Goal: Transaction & Acquisition: Register for event/course

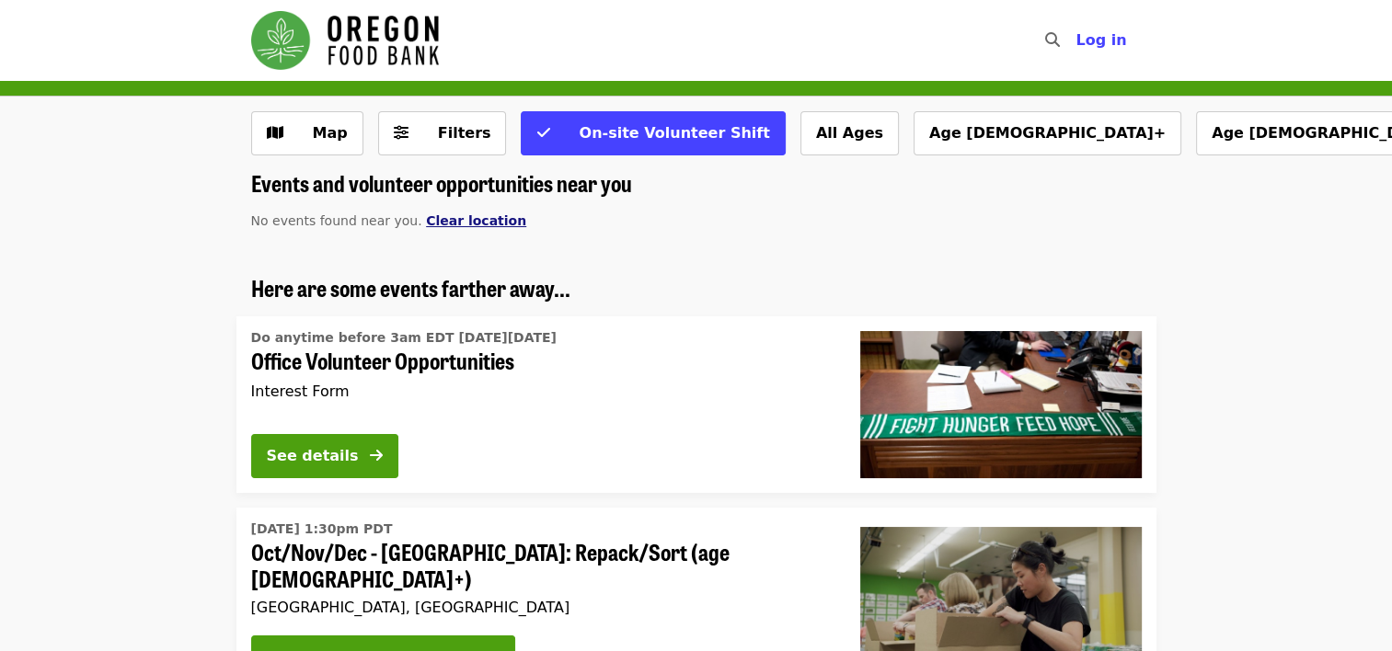
click at [441, 224] on span "Clear location" at bounding box center [476, 220] width 100 height 15
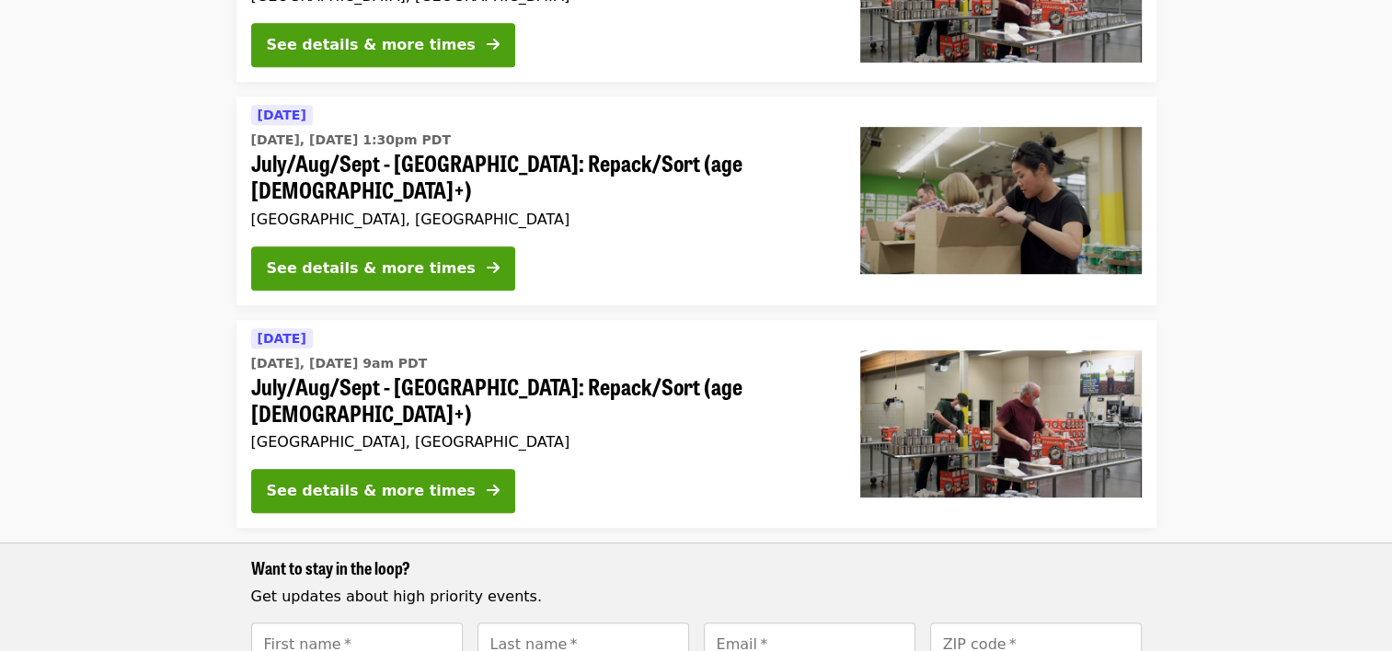
scroll to position [958, 0]
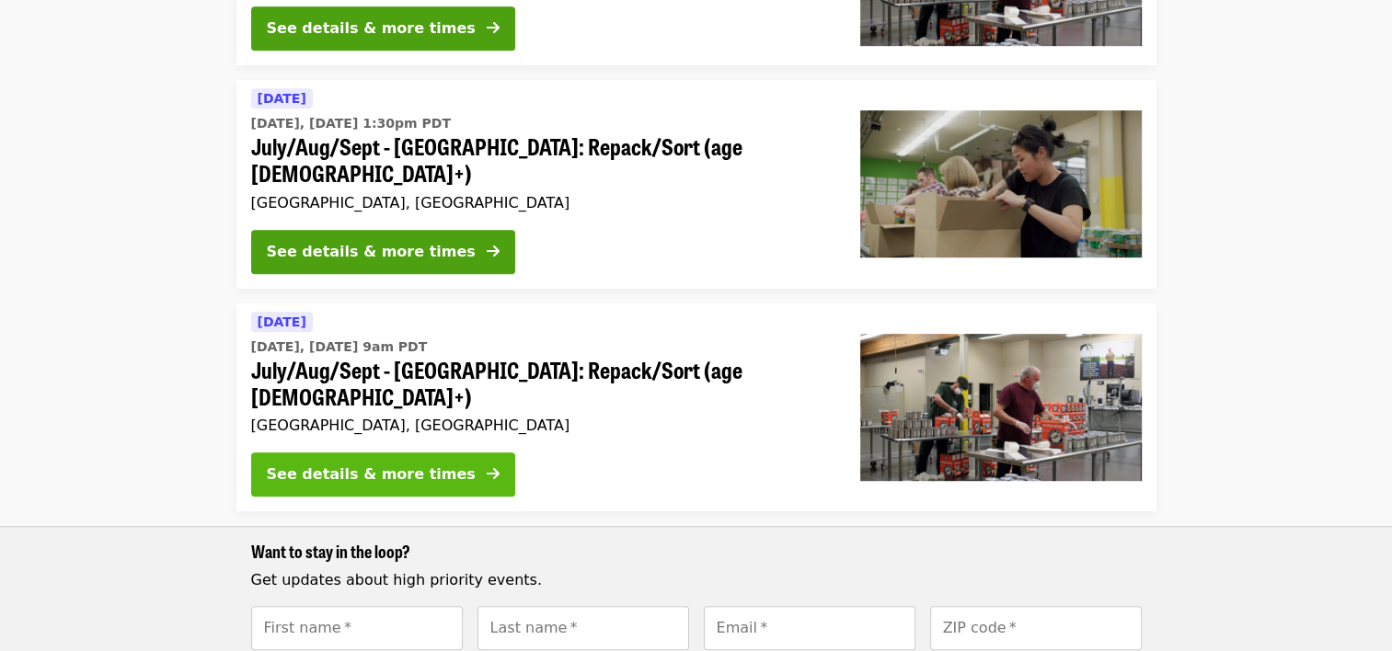
click at [372, 464] on div "See details & more times" at bounding box center [371, 475] width 209 height 22
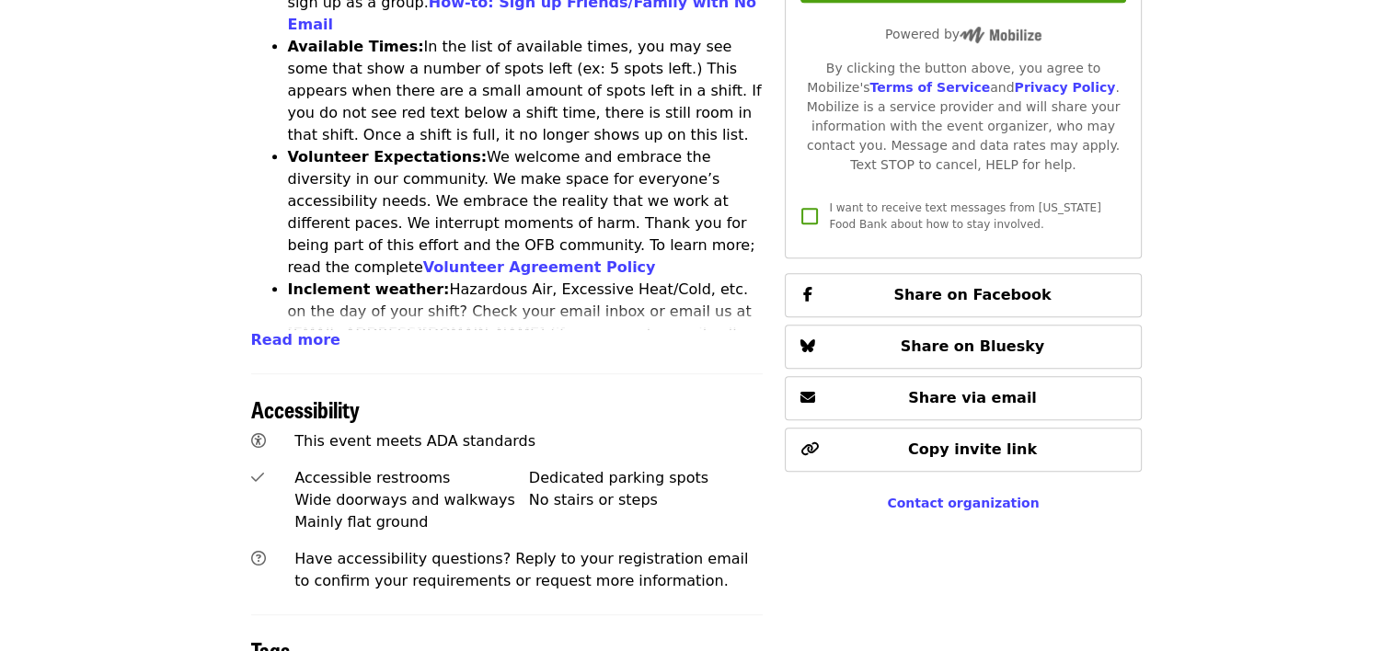
scroll to position [920, 0]
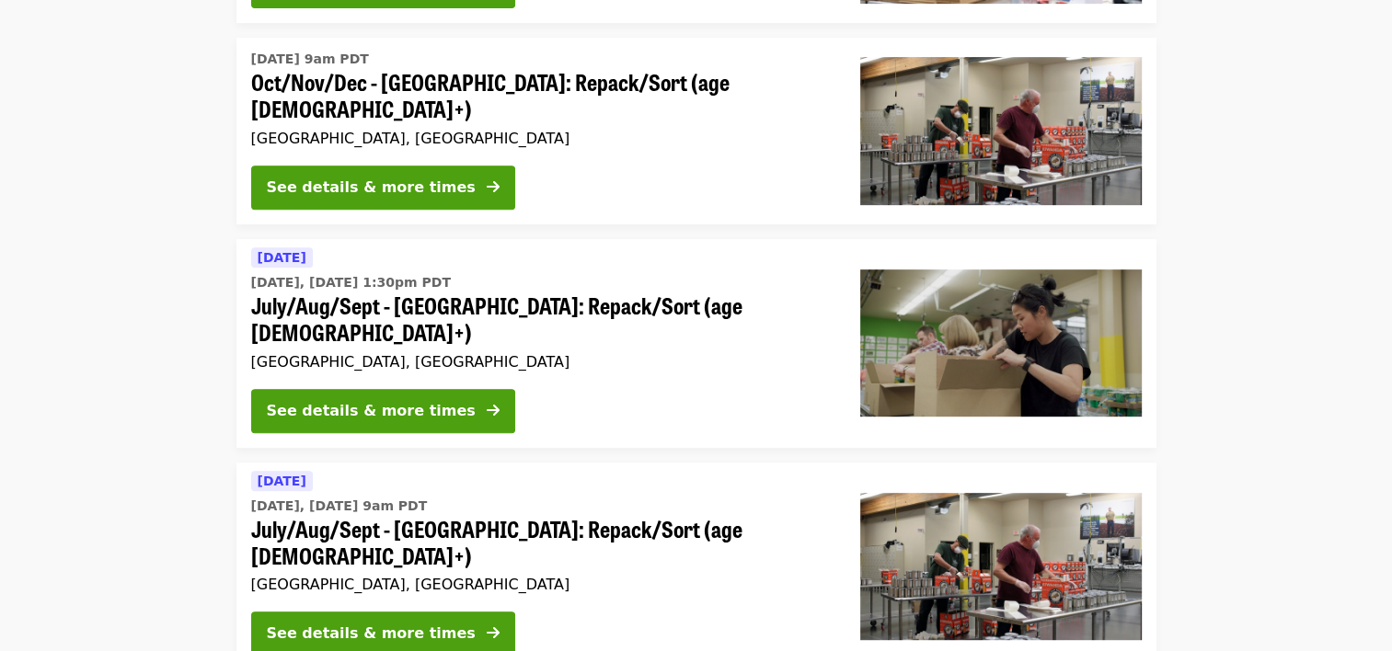
scroll to position [774, 0]
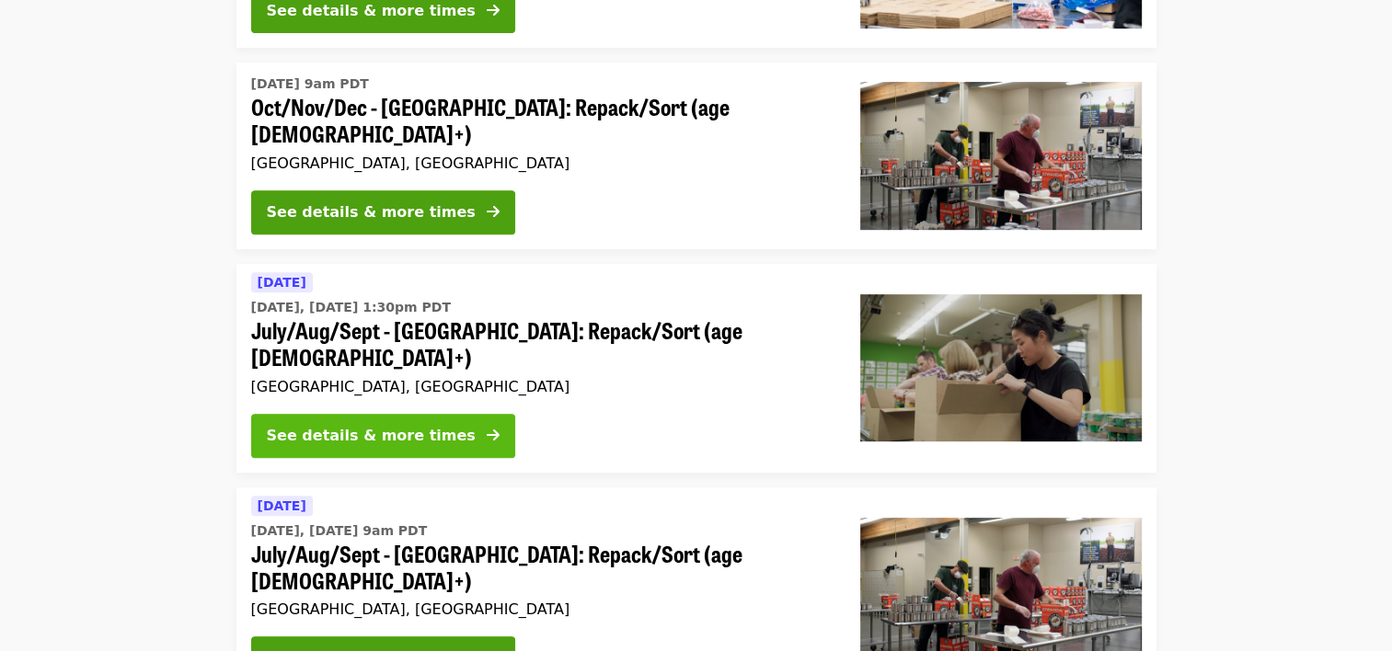
click at [313, 425] on div "See details & more times" at bounding box center [371, 436] width 209 height 22
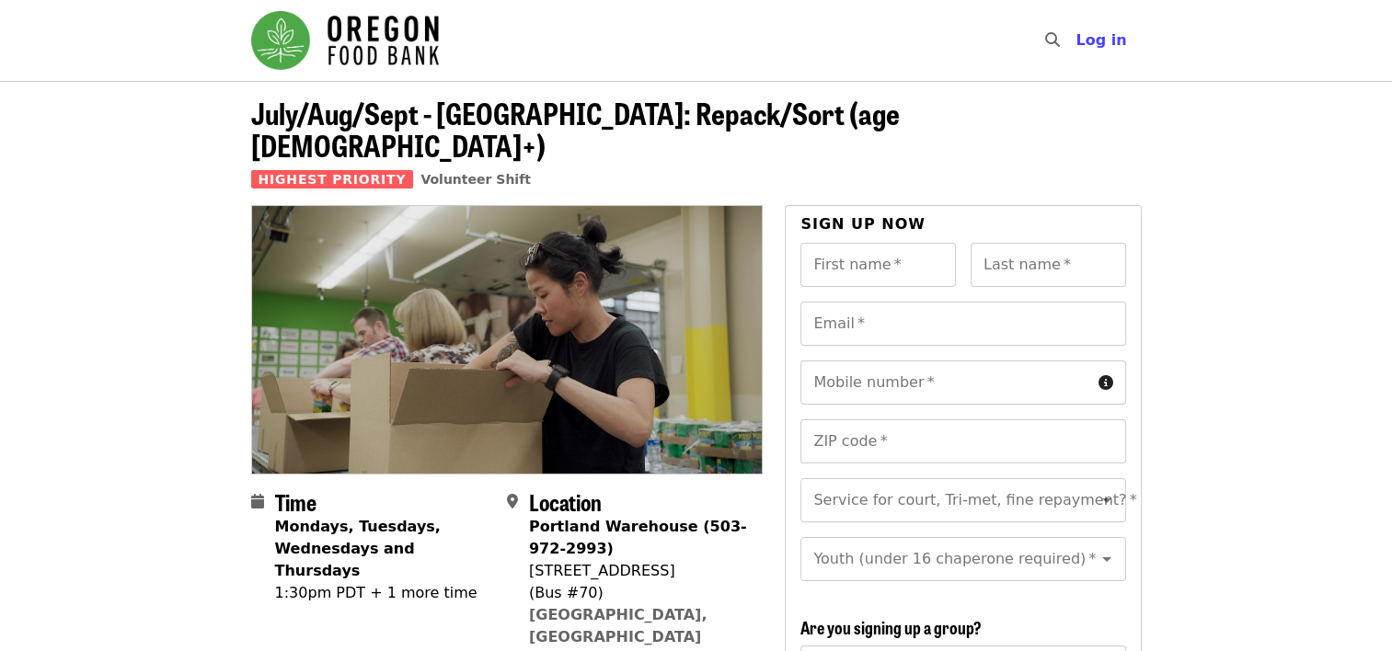
scroll to position [368, 0]
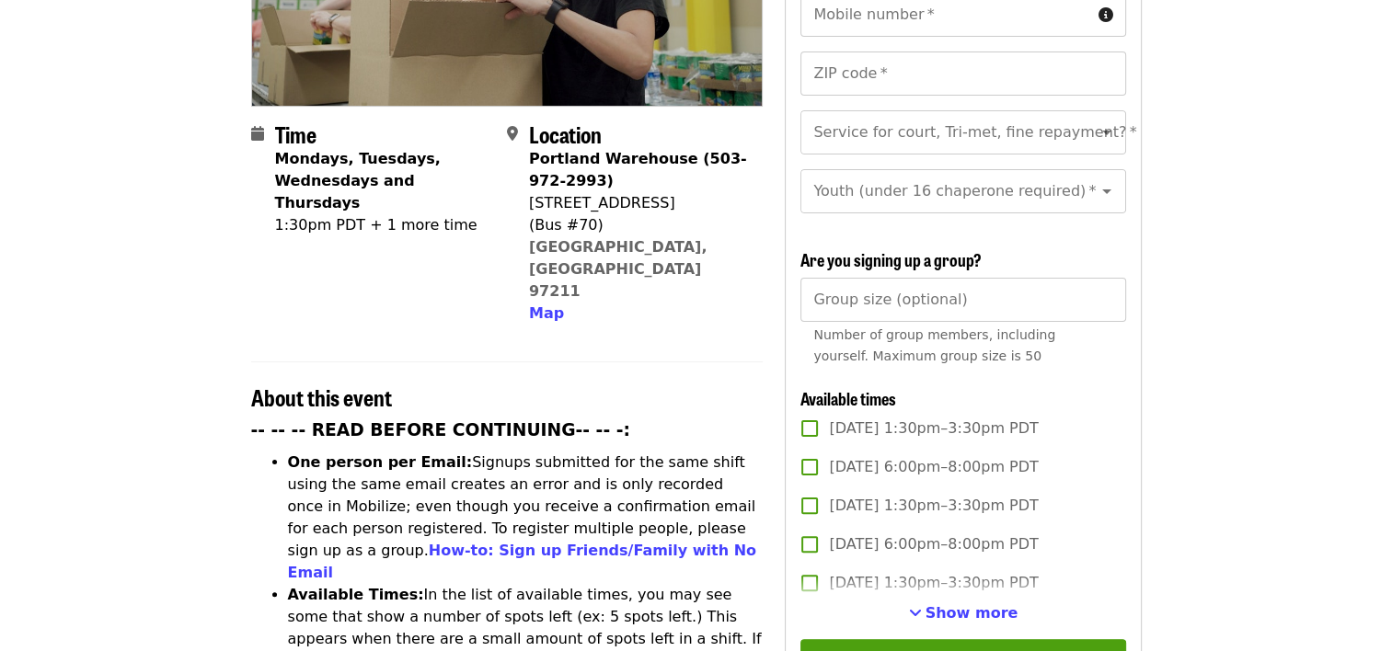
click at [962, 613] on span "Show more" at bounding box center [971, 612] width 93 height 17
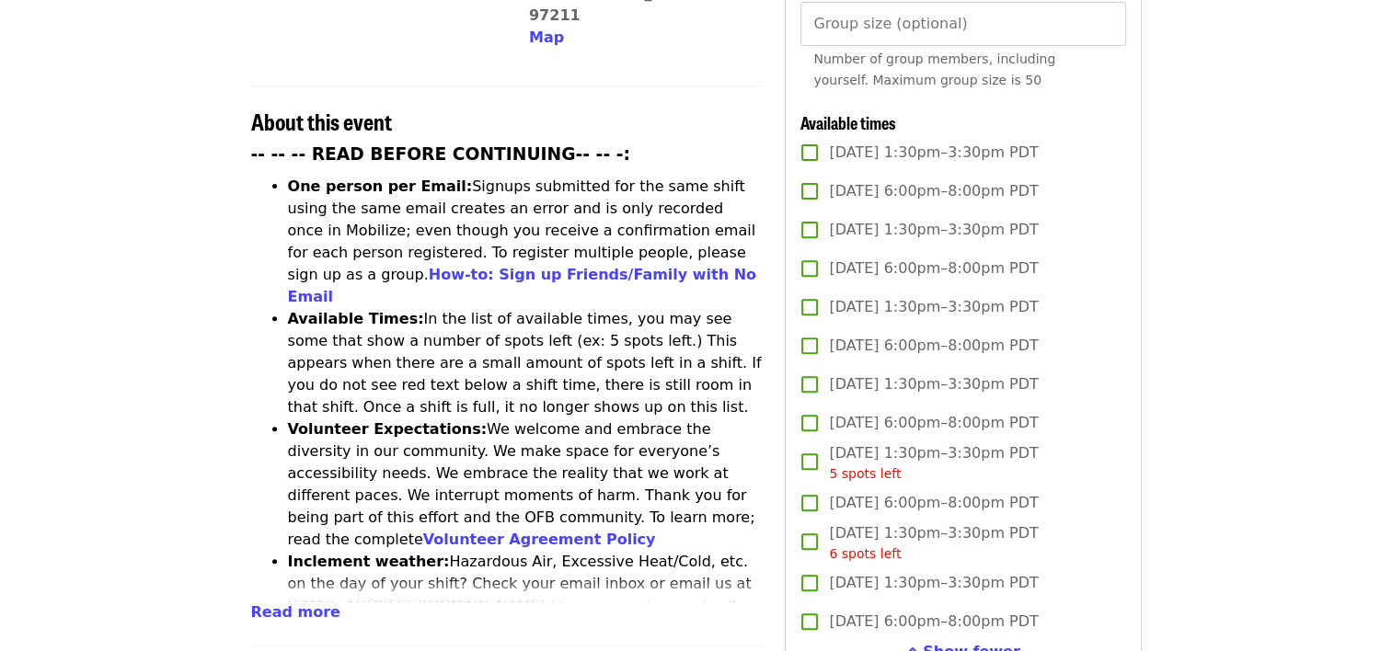
scroll to position [828, 0]
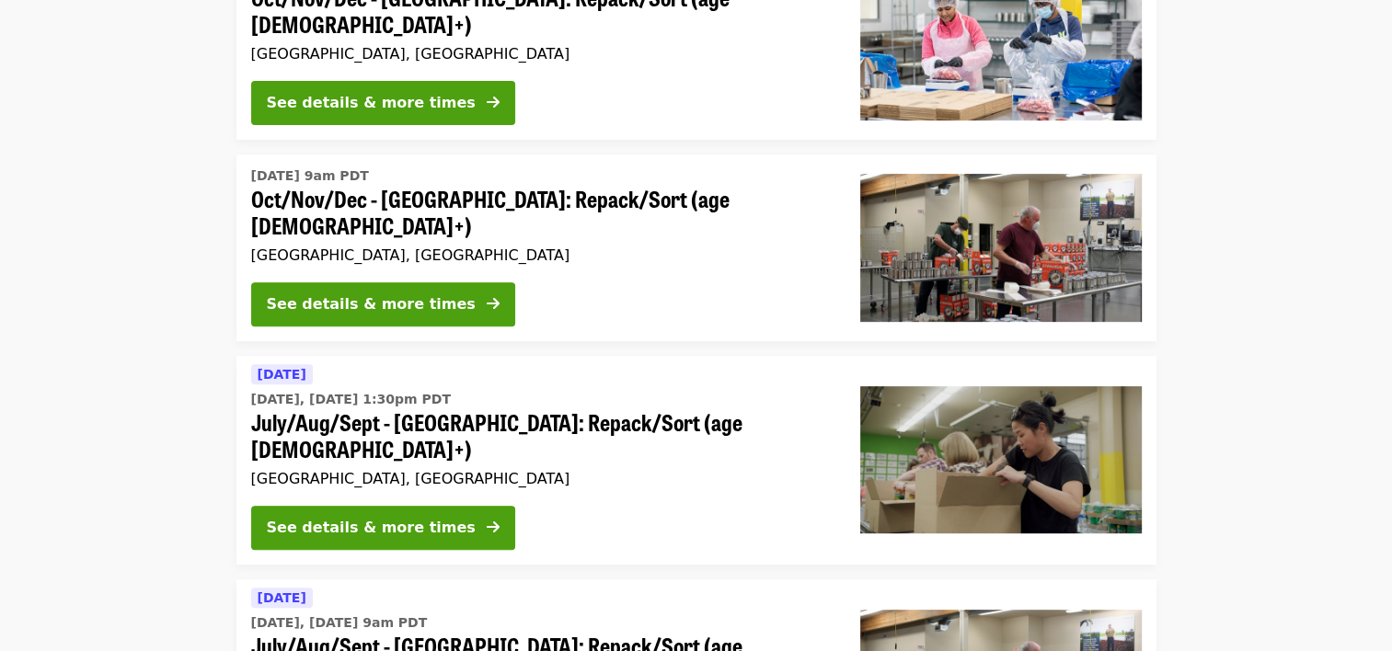
scroll to position [590, 0]
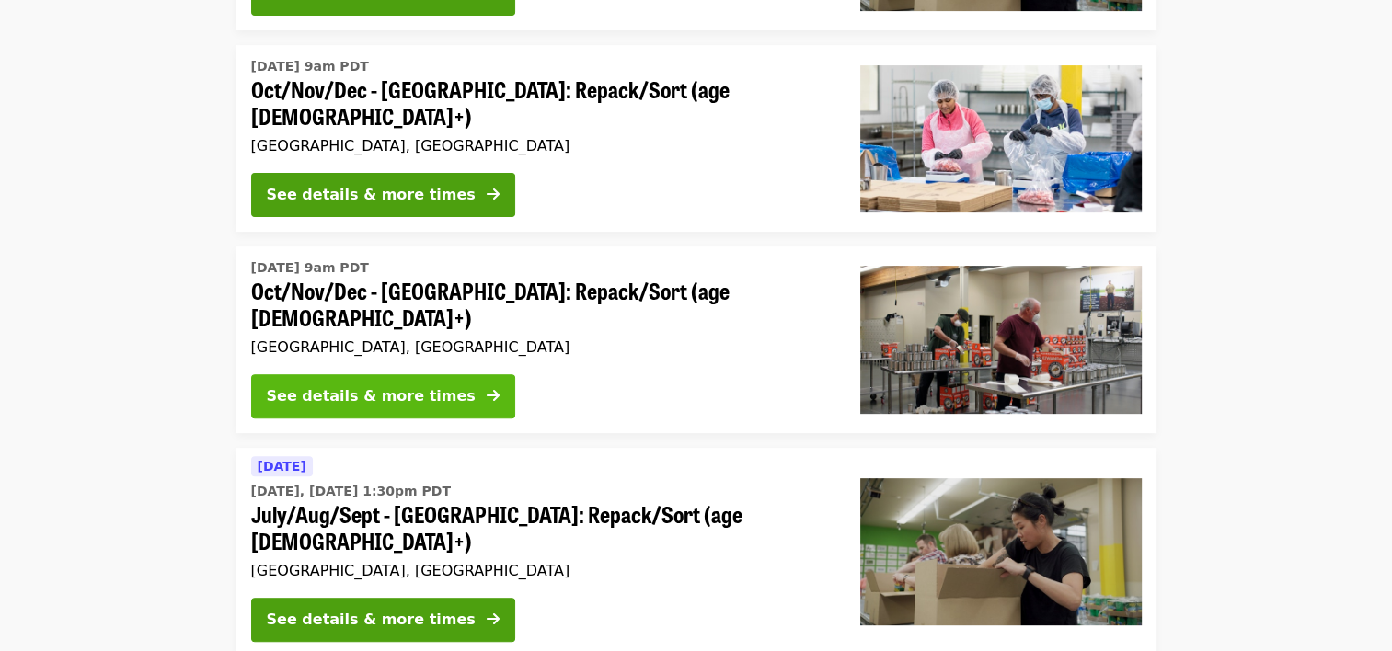
click at [335, 385] on div "See details & more times" at bounding box center [371, 396] width 209 height 22
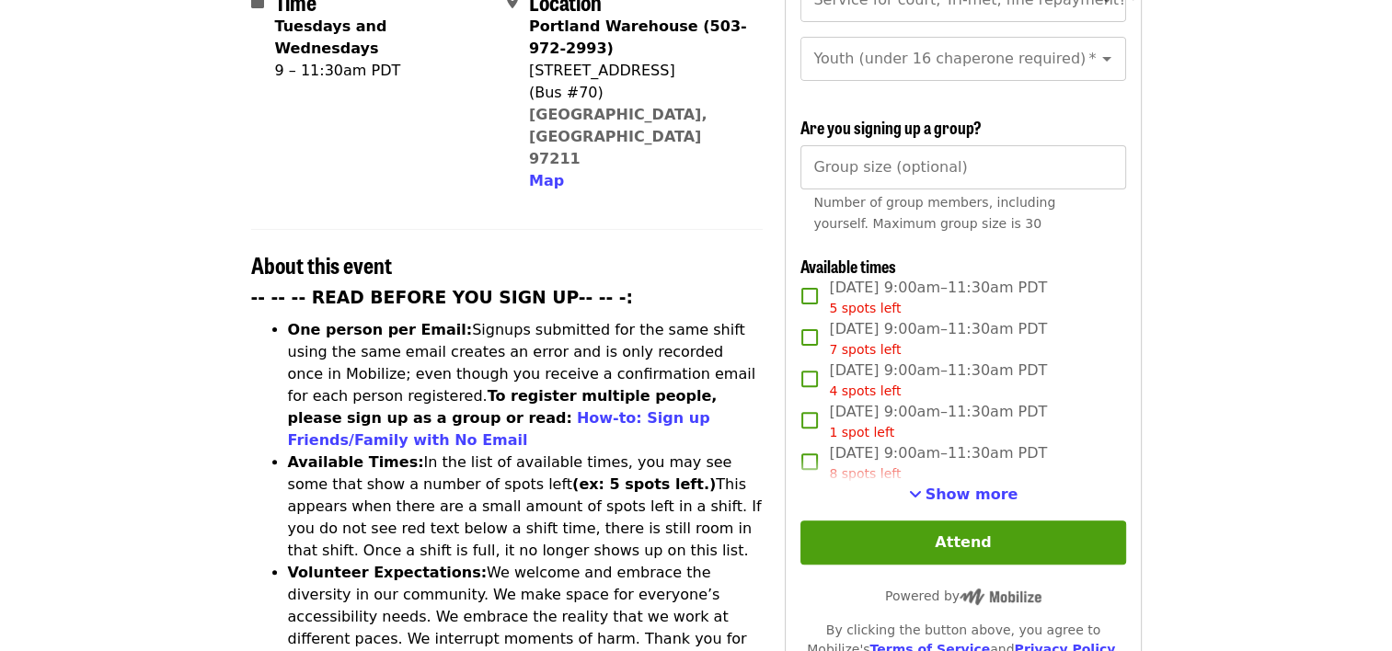
scroll to position [552, 0]
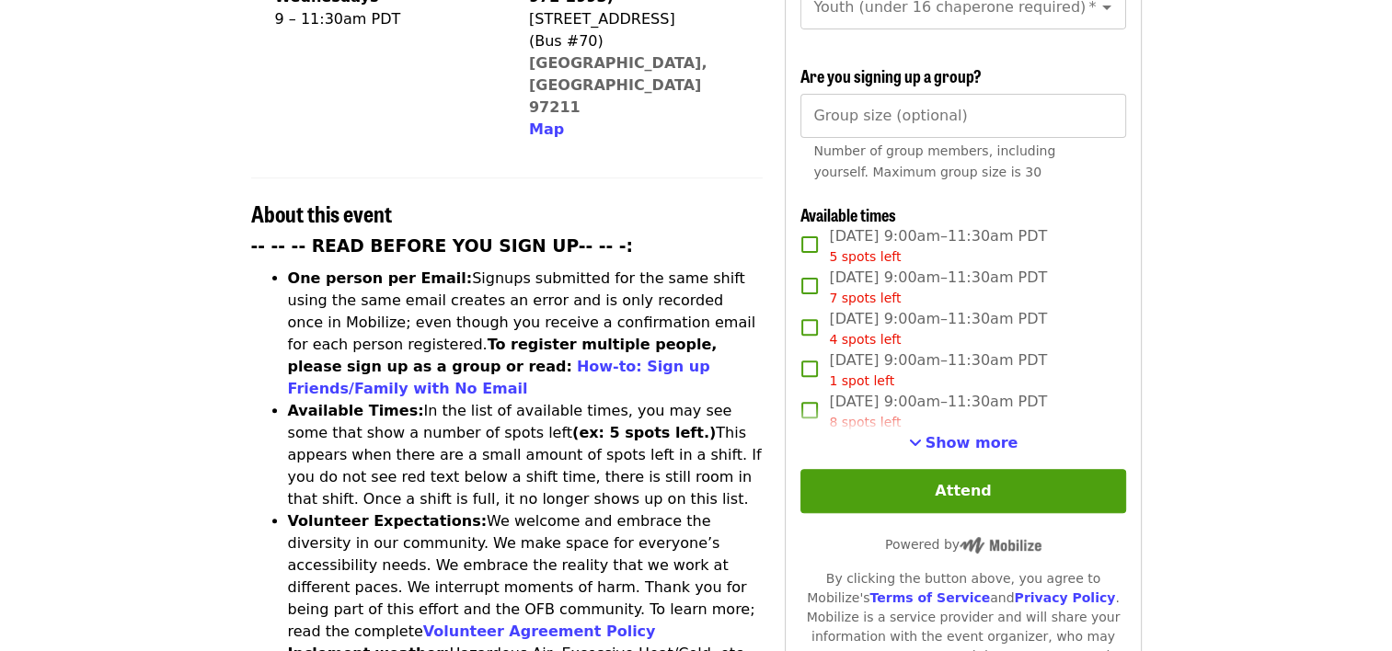
click at [948, 437] on span "Show more" at bounding box center [971, 442] width 93 height 17
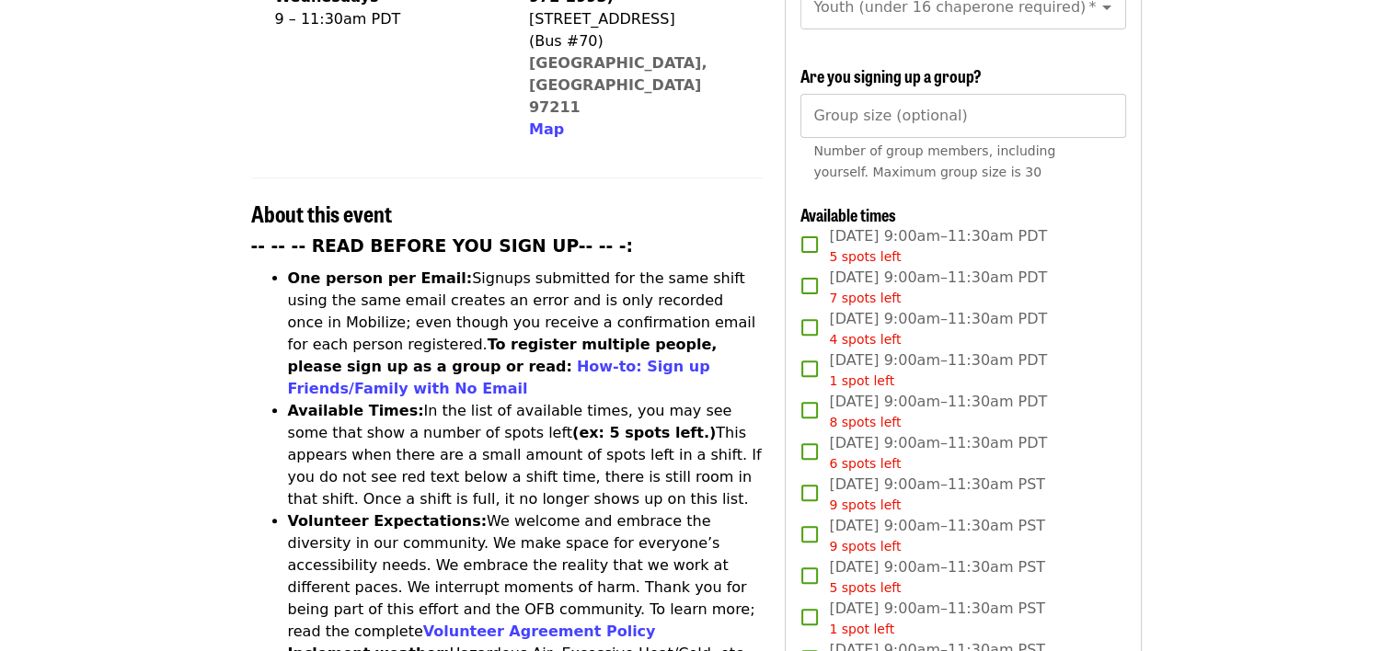
scroll to position [92, 0]
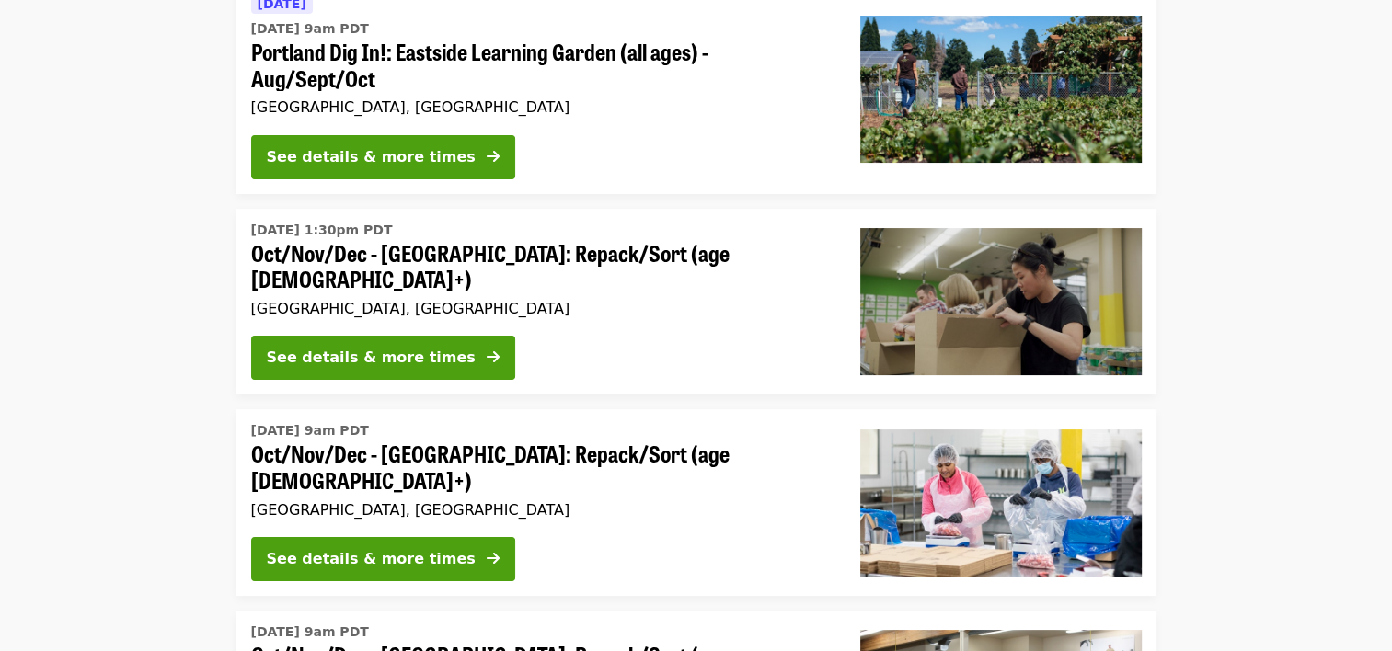
scroll to position [223, 0]
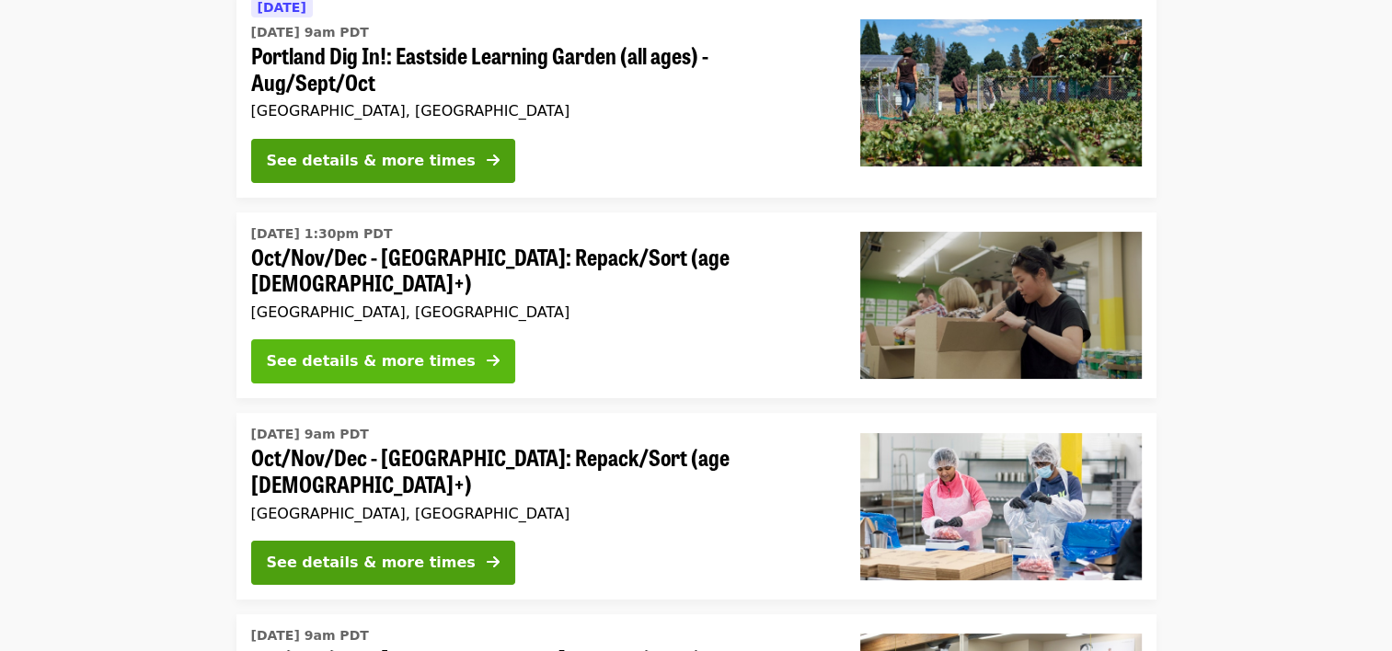
click at [336, 350] on div "See details & more times" at bounding box center [371, 361] width 209 height 22
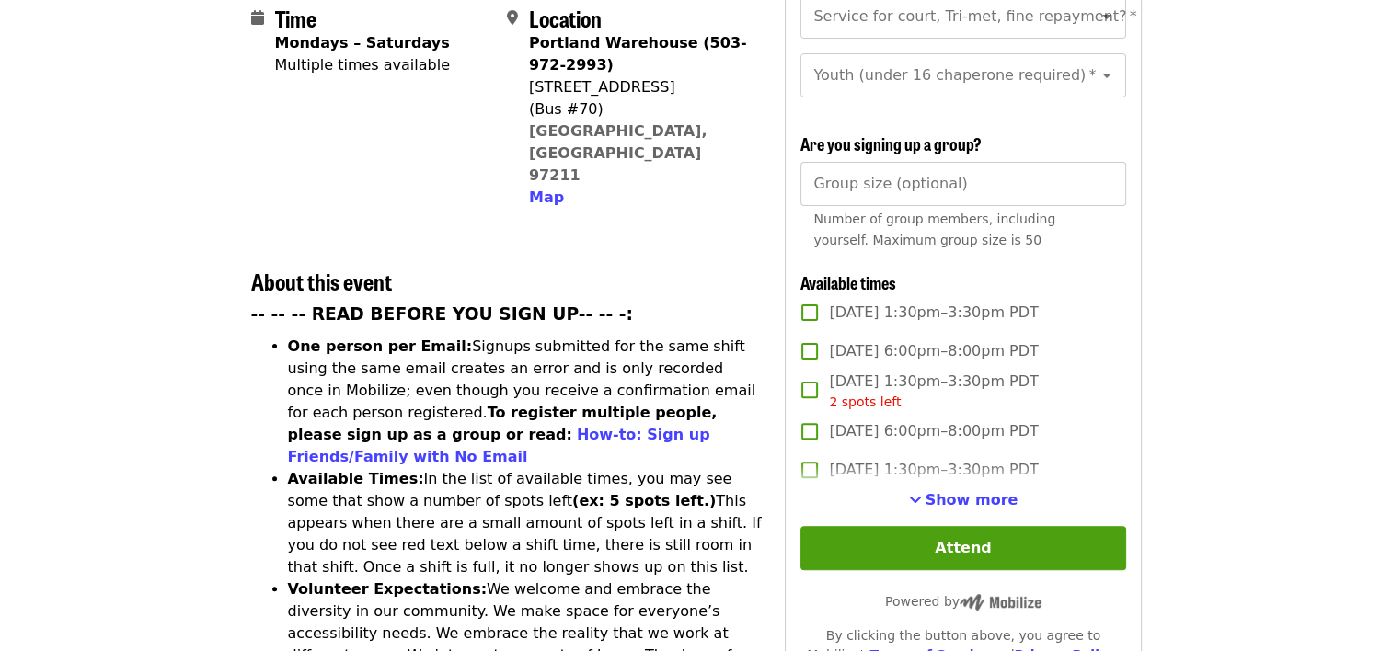
scroll to position [552, 0]
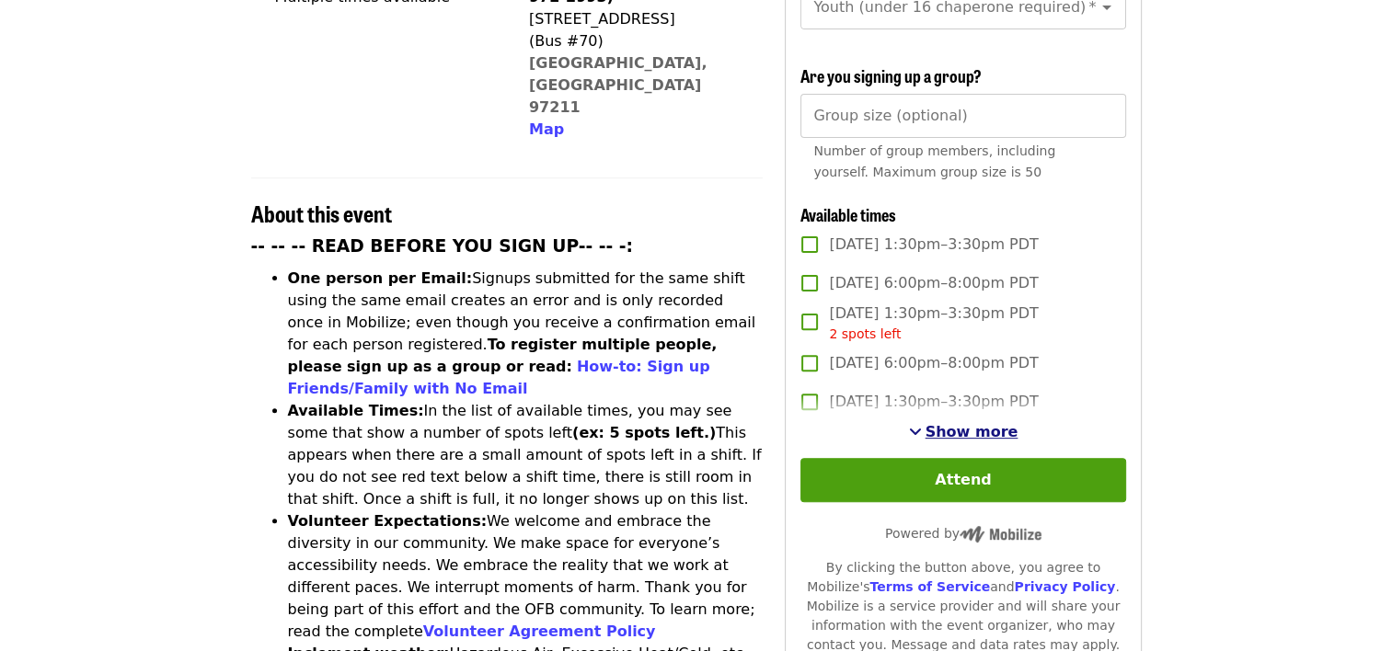
click at [946, 427] on span "Show more" at bounding box center [971, 431] width 93 height 17
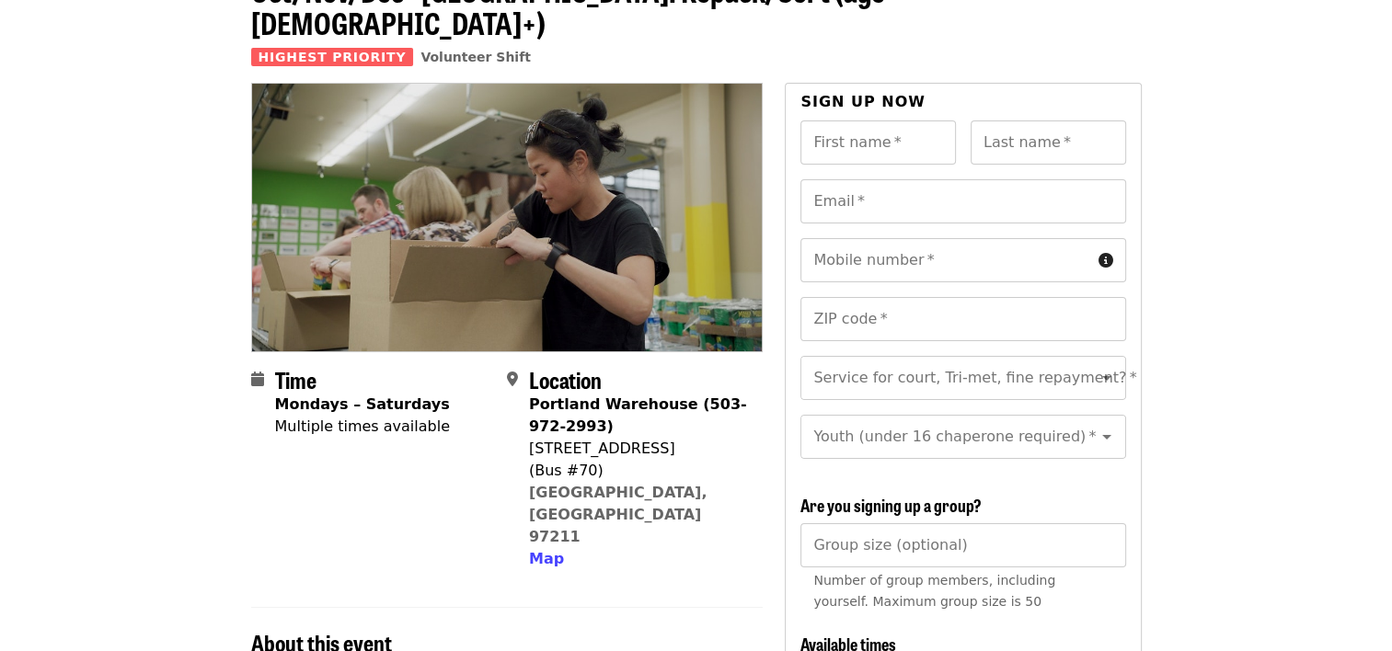
scroll to position [92, 0]
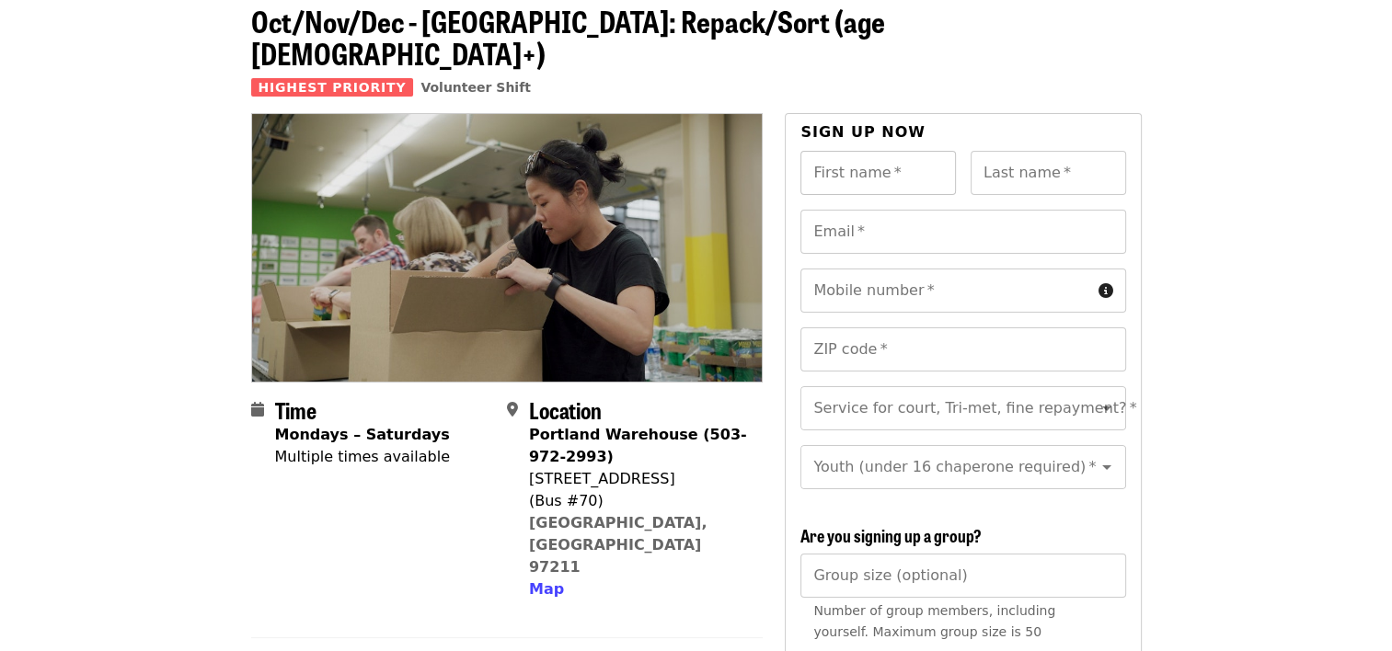
click at [894, 151] on input "First name   *" at bounding box center [877, 173] width 155 height 44
type input "******"
type input "****"
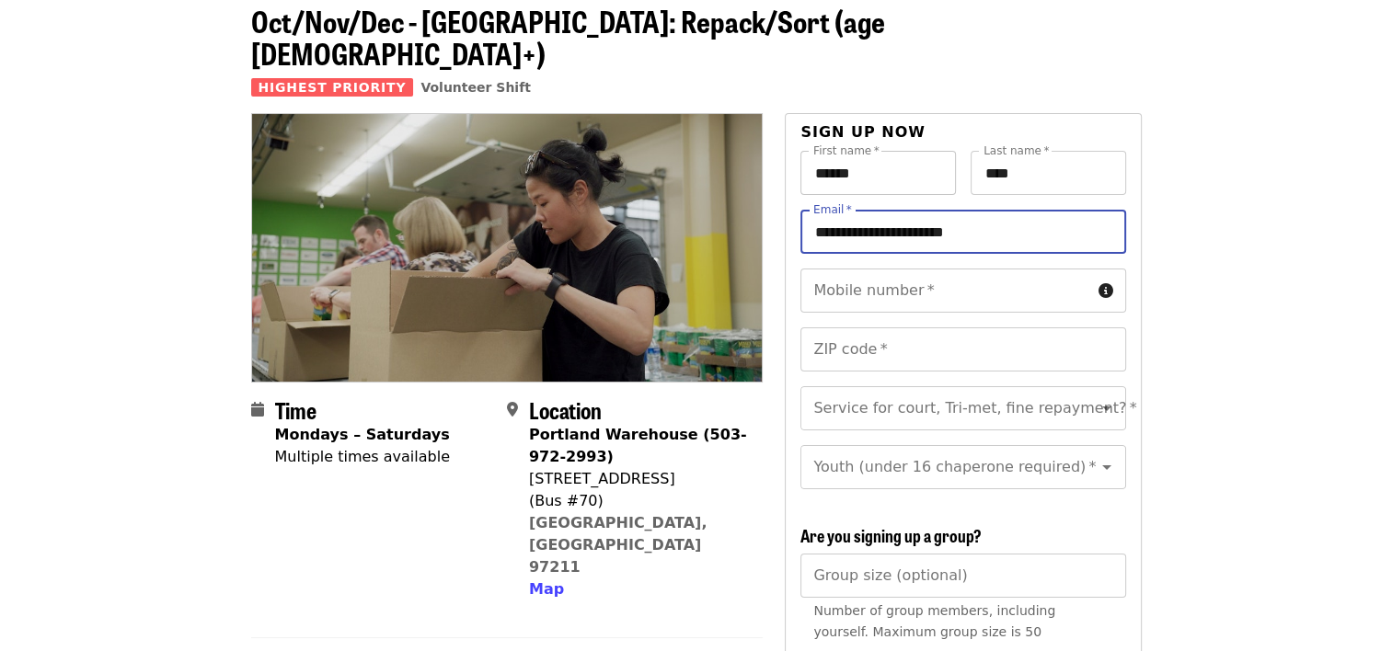
type input "**********"
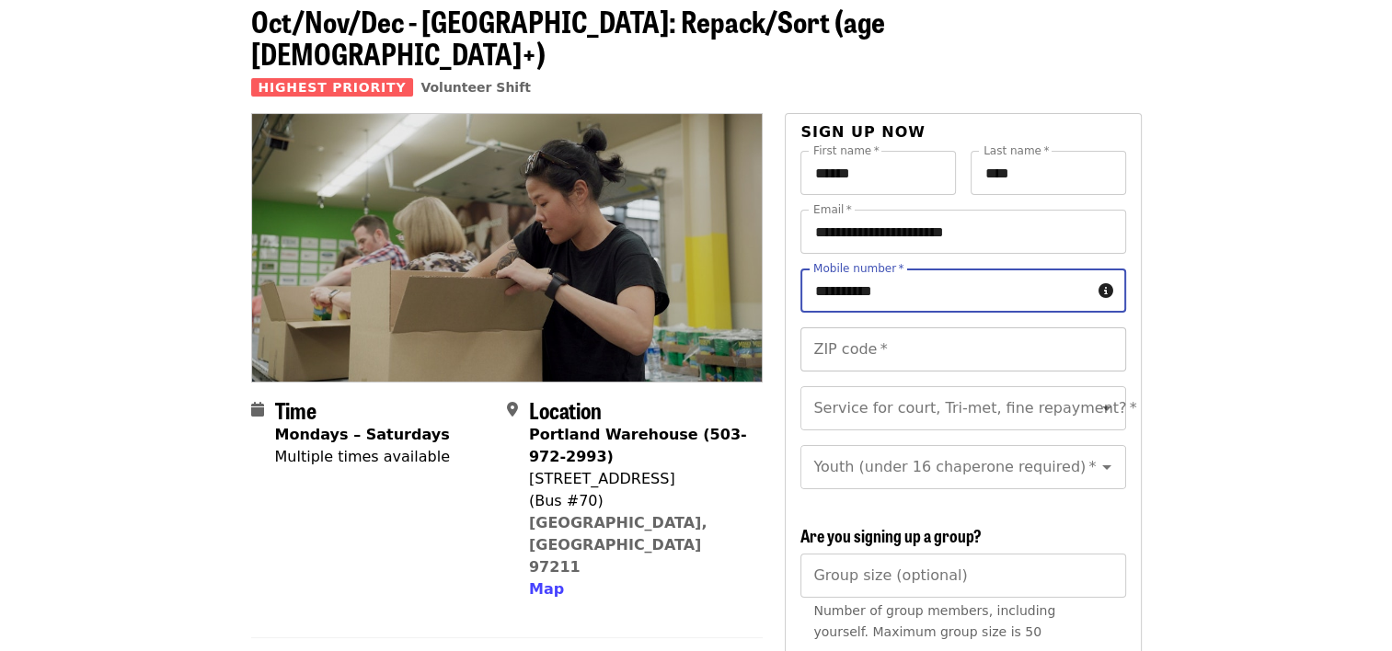
type input "**********"
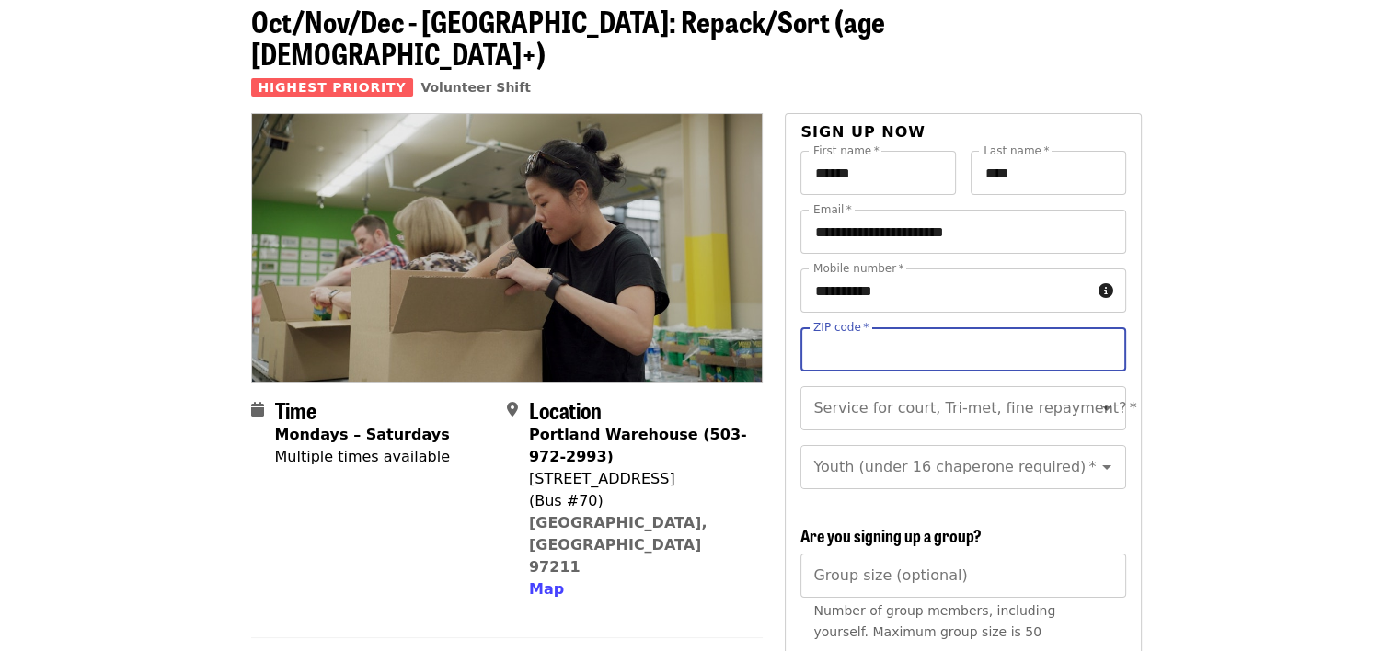
click at [990, 327] on input "ZIP code   *" at bounding box center [962, 349] width 325 height 44
click at [1095, 397] on icon "Open" at bounding box center [1106, 408] width 22 height 22
type input "*****"
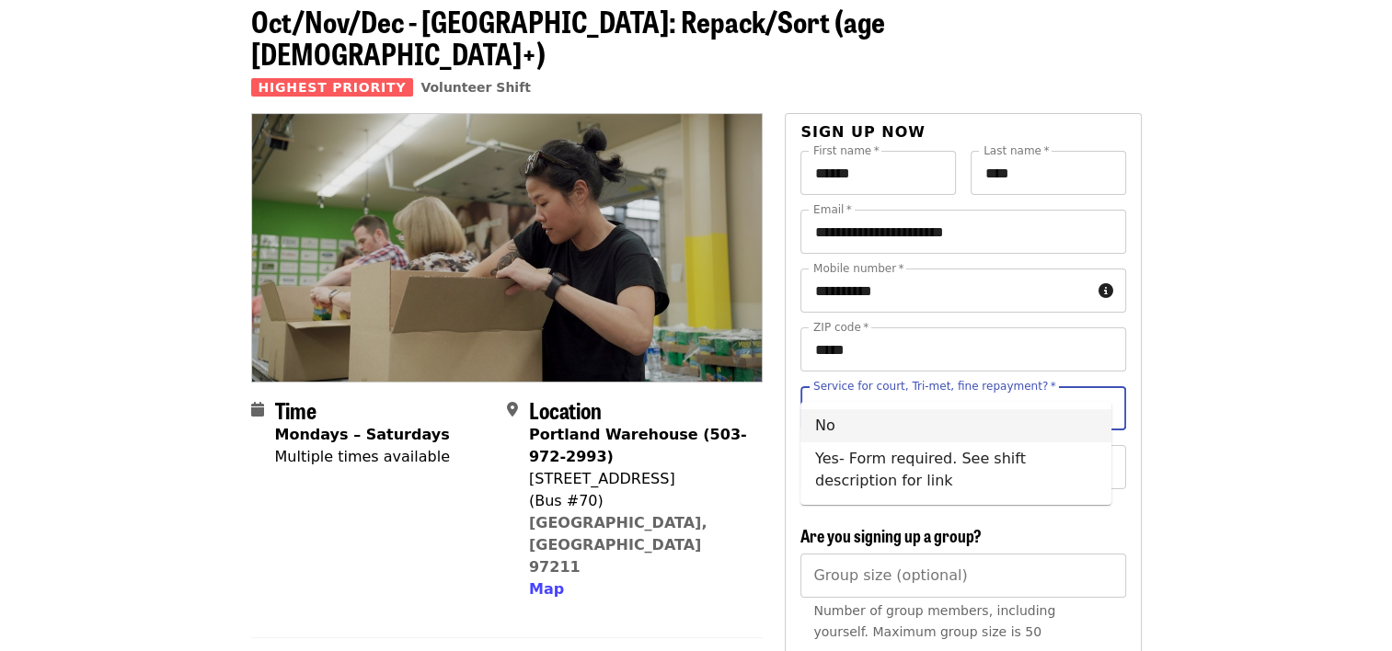
click at [865, 422] on li "No" at bounding box center [955, 425] width 311 height 33
type input "**"
click at [1095, 456] on icon "Open" at bounding box center [1106, 467] width 22 height 22
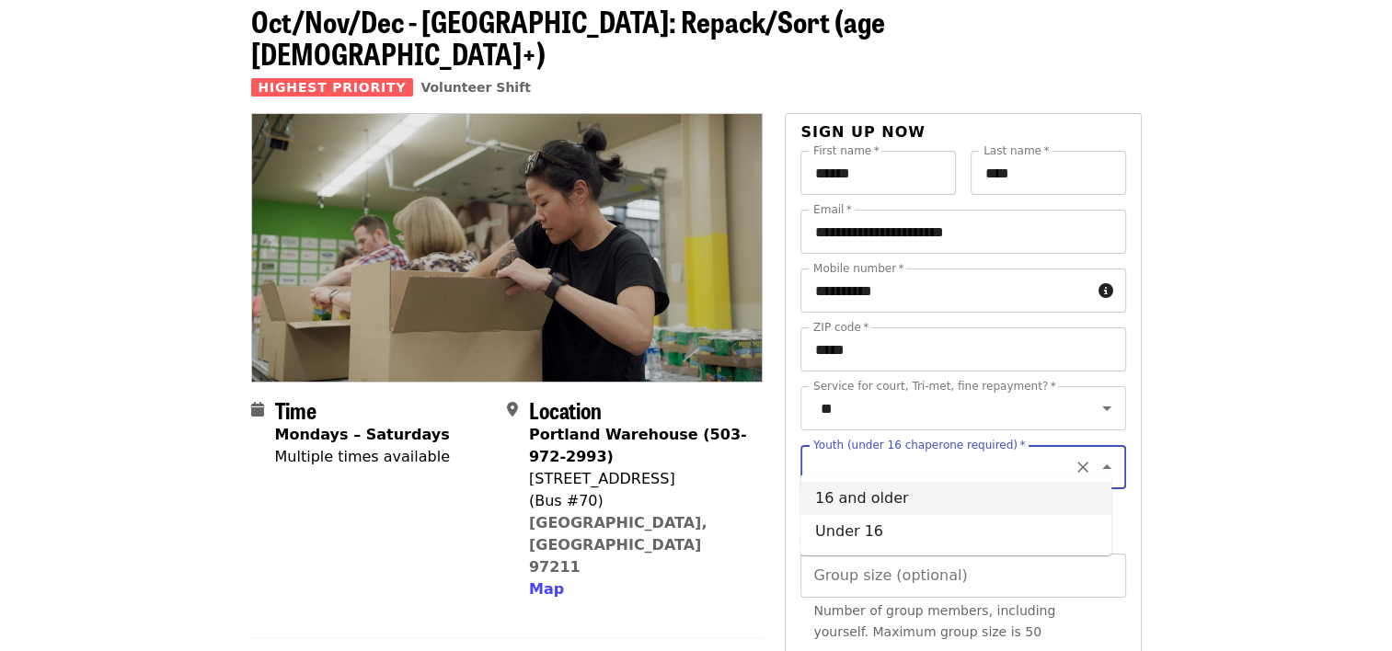
click at [930, 492] on li "16 and older" at bounding box center [955, 498] width 311 height 33
type input "**********"
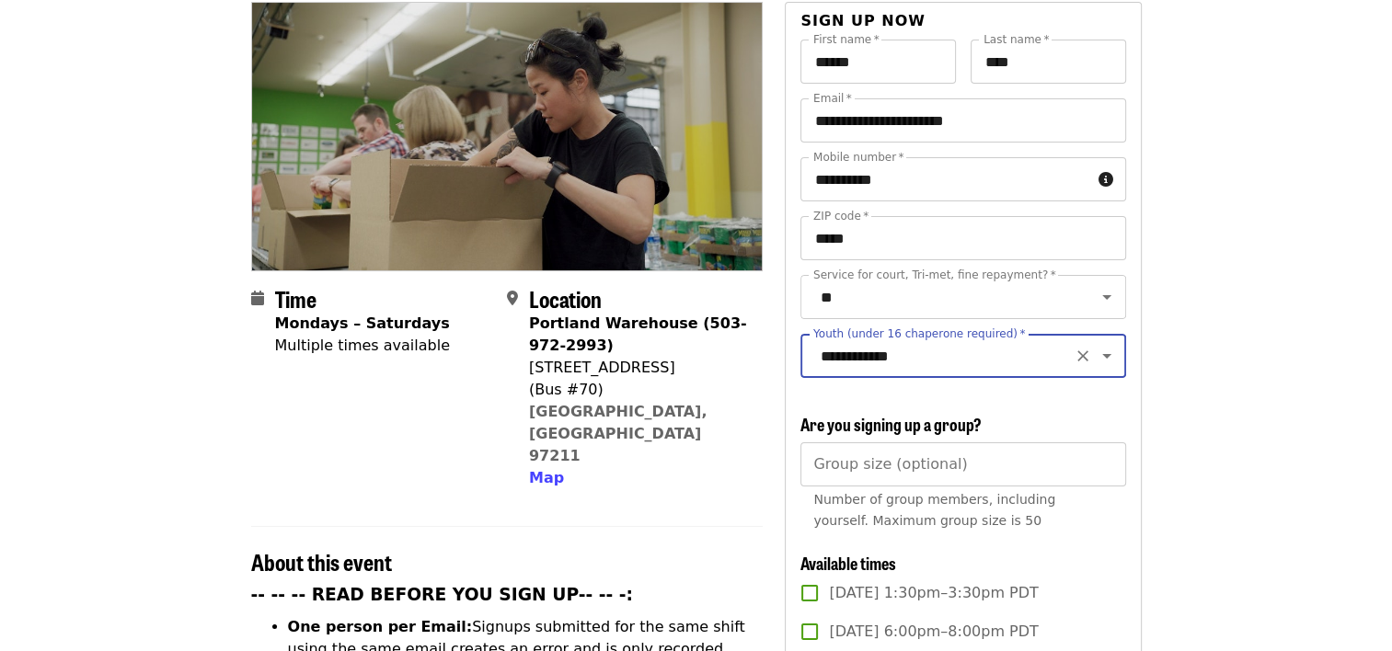
scroll to position [276, 0]
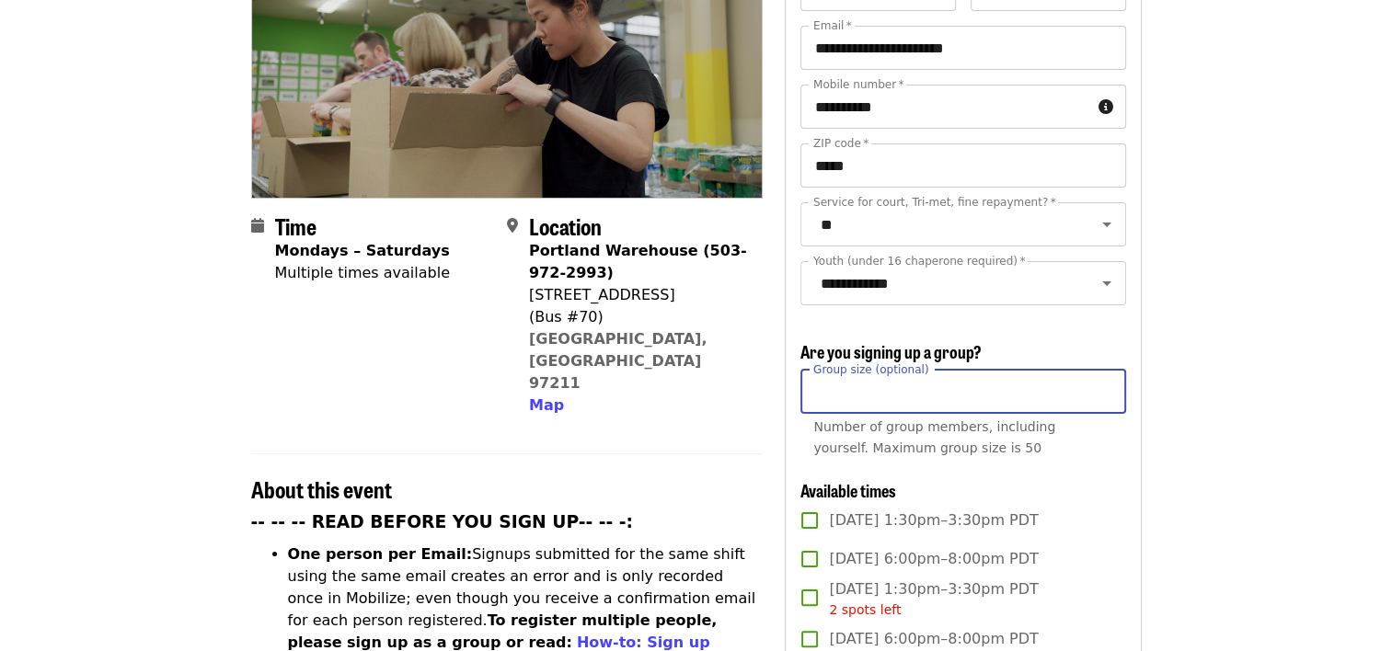
click at [1106, 386] on input "*" at bounding box center [962, 392] width 325 height 44
type input "*"
click at [1106, 383] on input "*" at bounding box center [962, 392] width 325 height 44
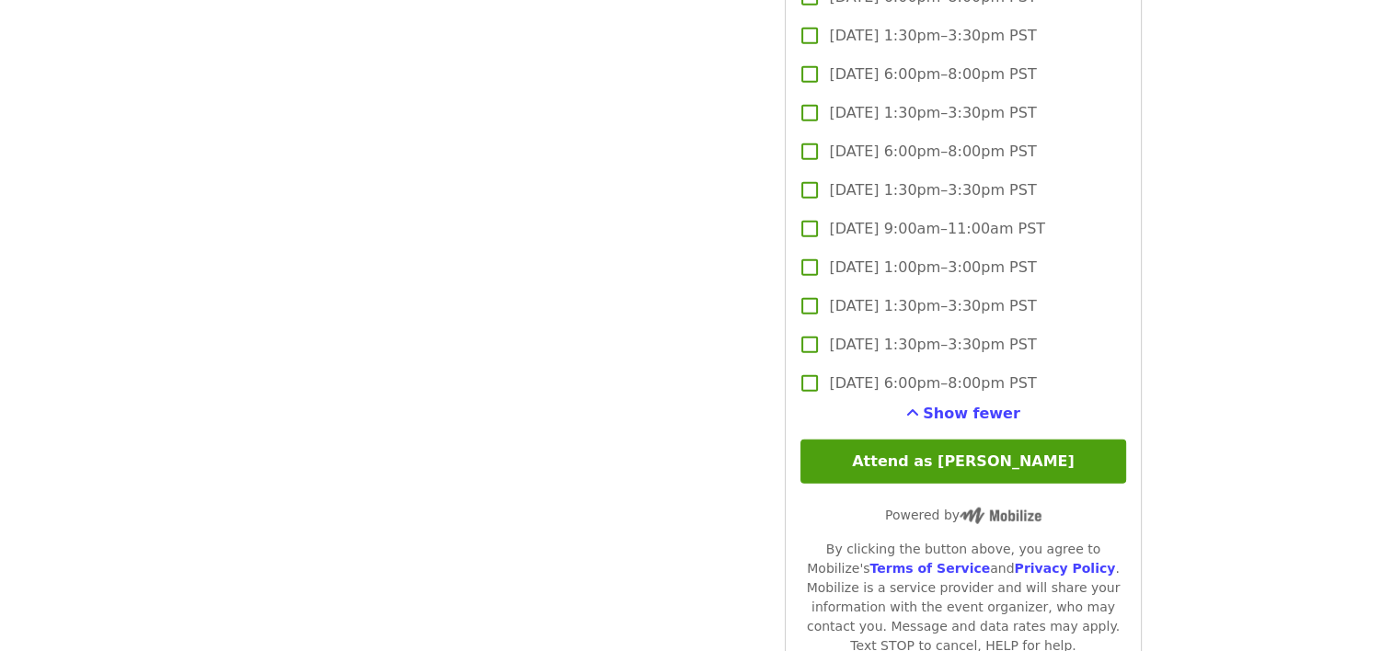
scroll to position [4599, 0]
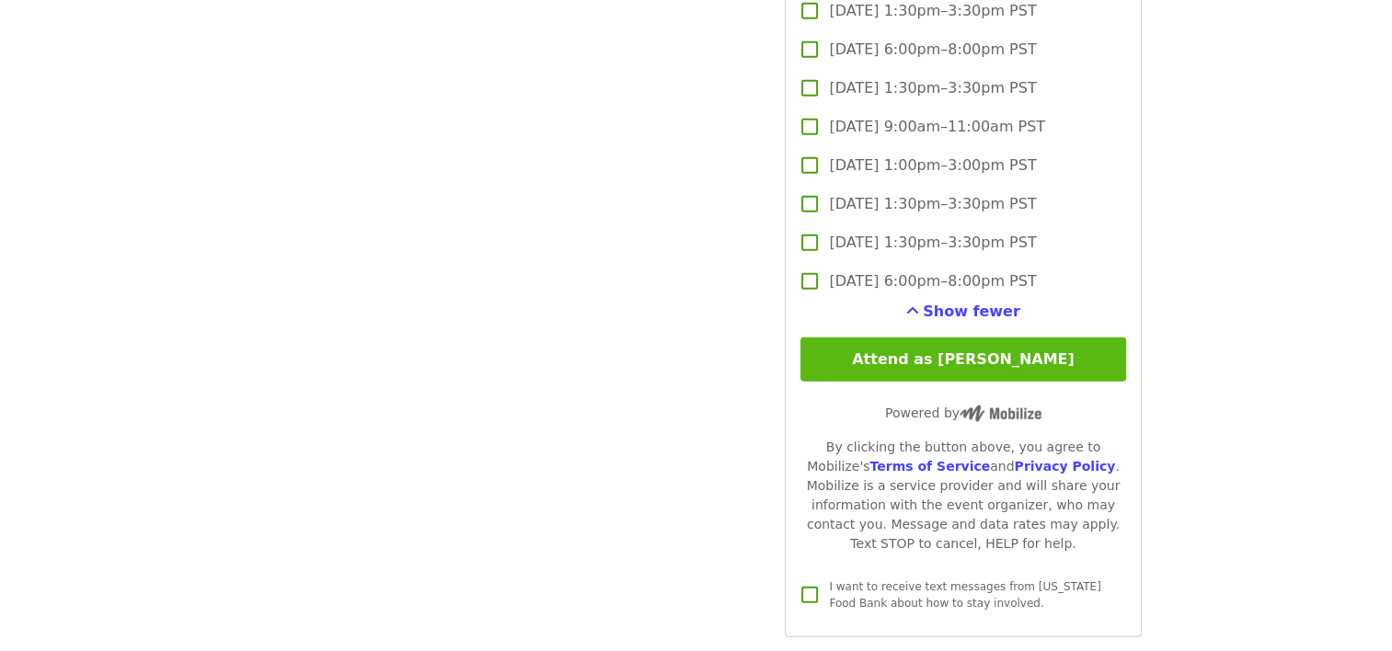
click at [961, 353] on button "Attend as [PERSON_NAME]" at bounding box center [962, 360] width 325 height 44
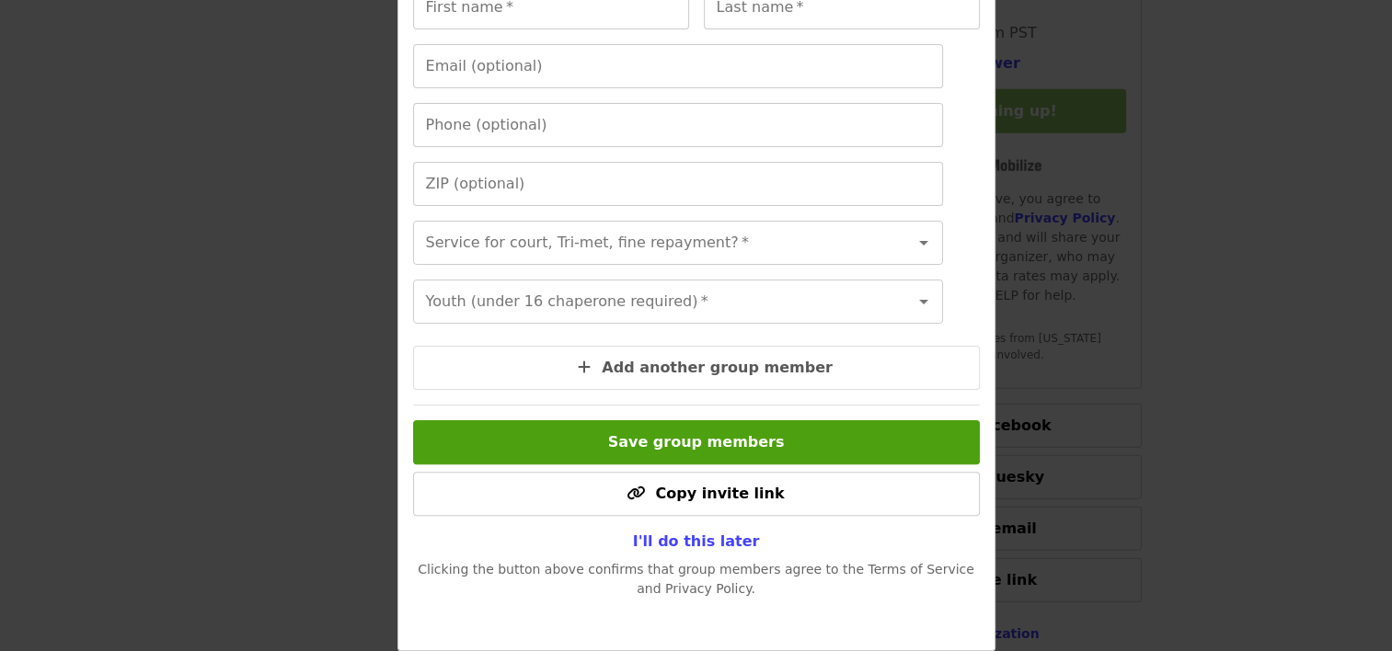
scroll to position [4875, 0]
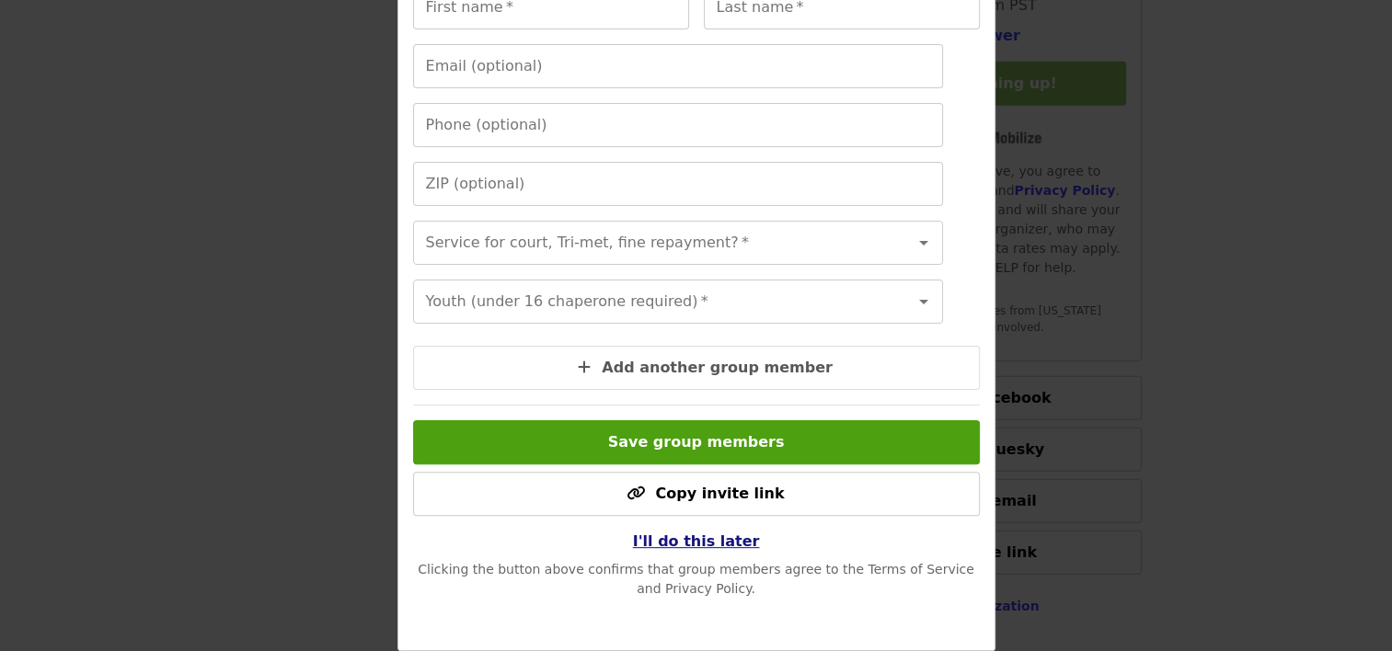
click at [666, 541] on span "I'll do this later" at bounding box center [696, 541] width 127 height 17
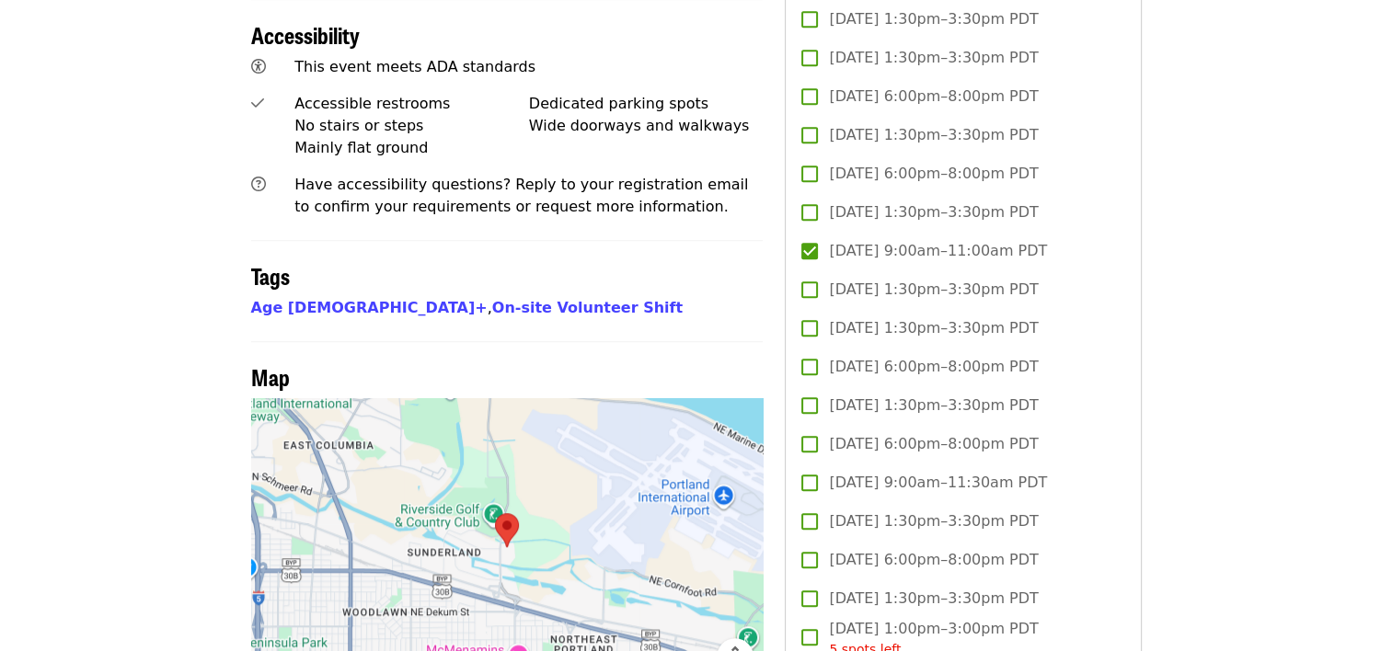
scroll to position [1288, 0]
